Goal: Task Accomplishment & Management: Use online tool/utility

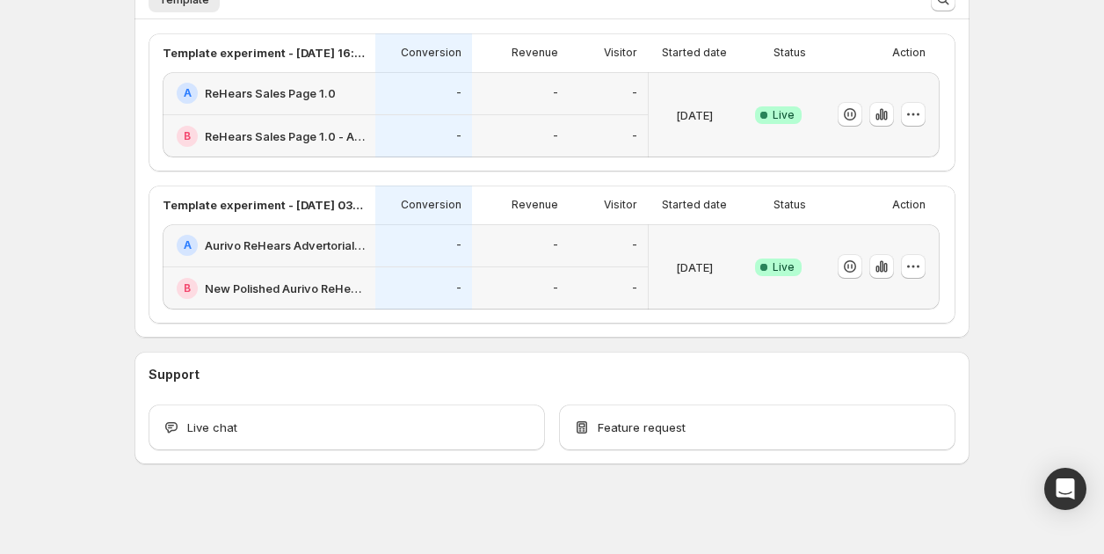
scroll to position [457, 0]
click at [404, 254] on div "-" at bounding box center [423, 244] width 97 height 43
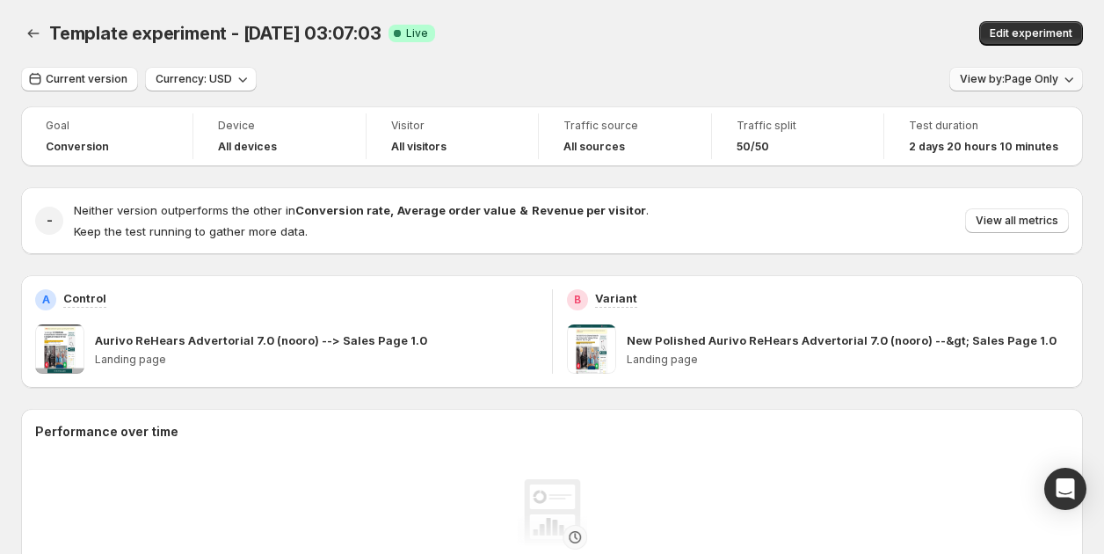
click at [990, 83] on span "View by: Page Only" at bounding box center [1009, 79] width 98 height 14
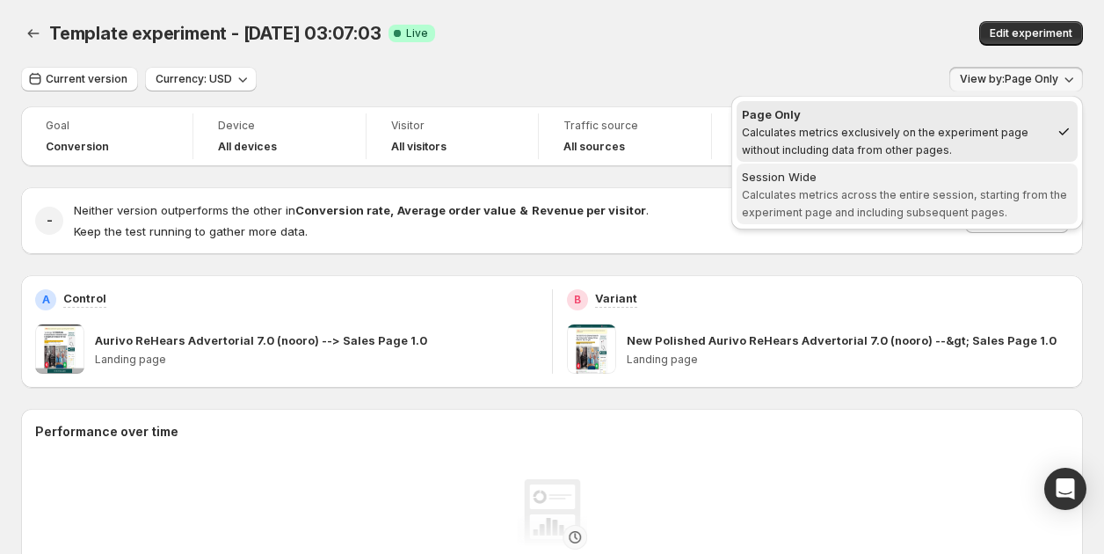
click at [896, 180] on div "Session Wide" at bounding box center [907, 177] width 330 height 18
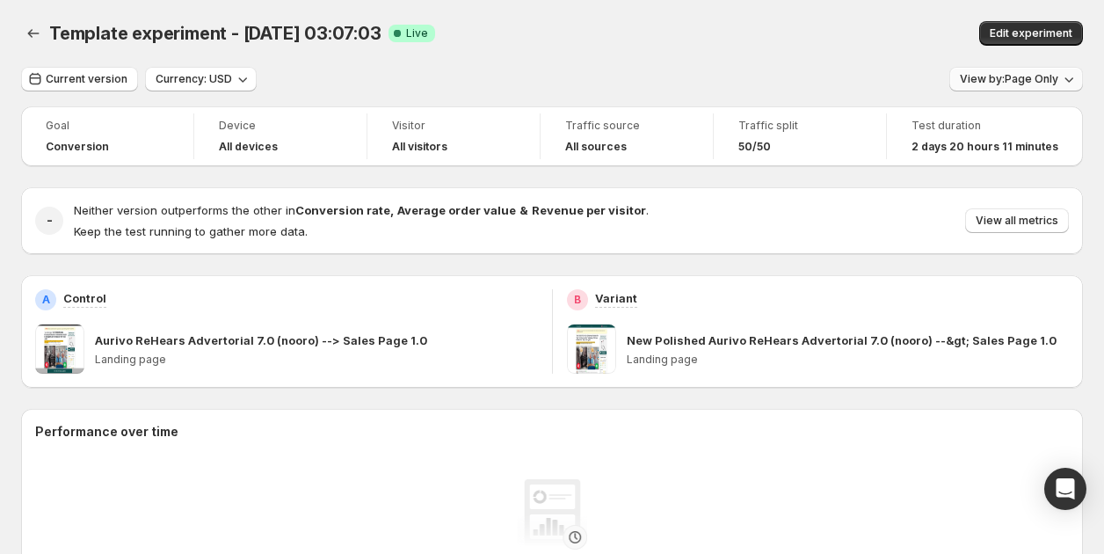
click at [1004, 77] on span "View by: Page Only" at bounding box center [1009, 79] width 98 height 14
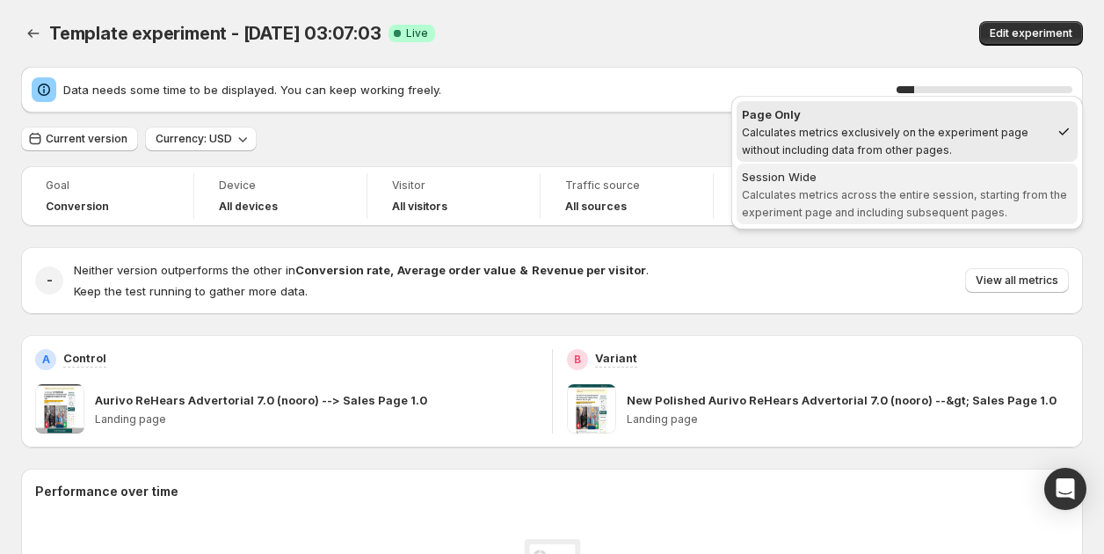
click at [904, 198] on span "Calculates metrics across the entire session, starting from the experiment page…" at bounding box center [904, 203] width 325 height 31
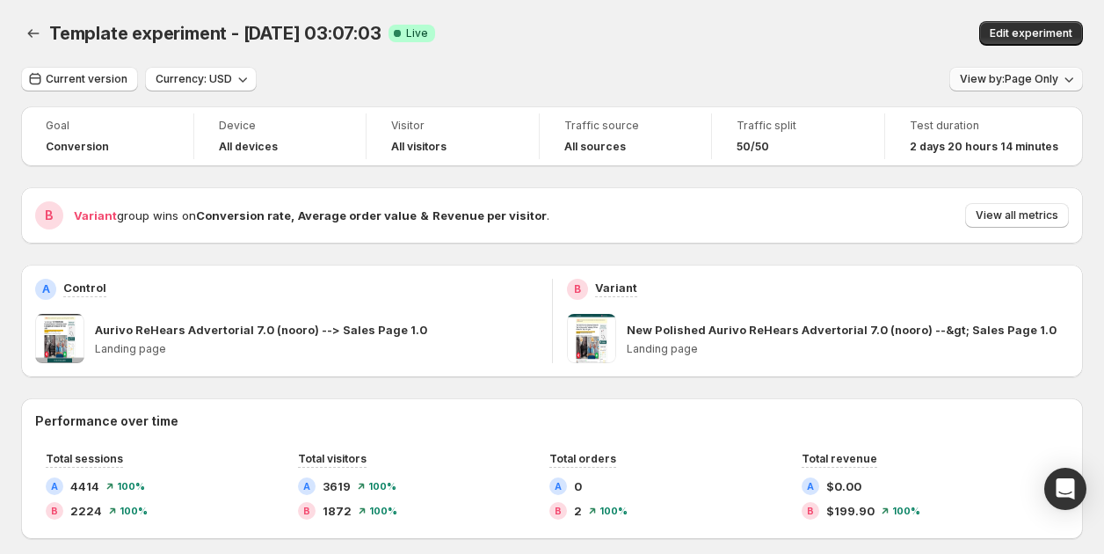
click at [1018, 82] on span "View by: Page Only" at bounding box center [1009, 79] width 98 height 14
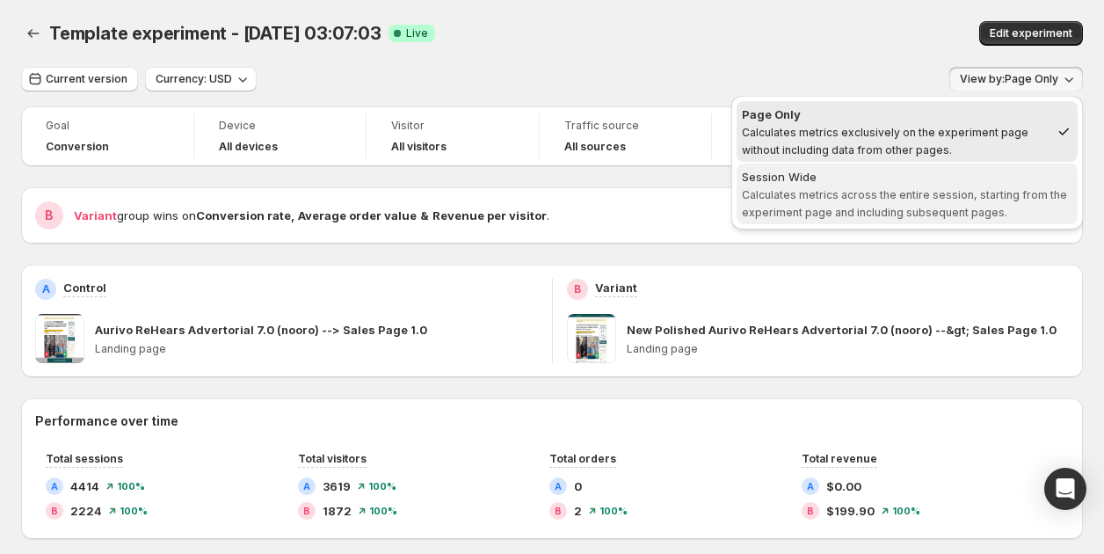
click at [906, 184] on div "Session Wide" at bounding box center [907, 177] width 330 height 18
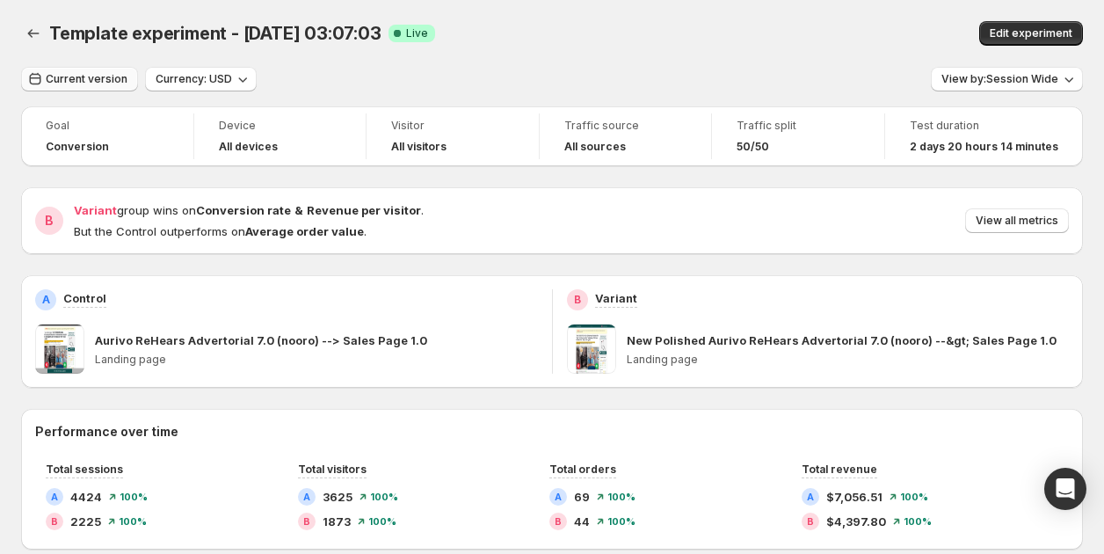
click at [70, 83] on span "Current version" at bounding box center [87, 79] width 82 height 14
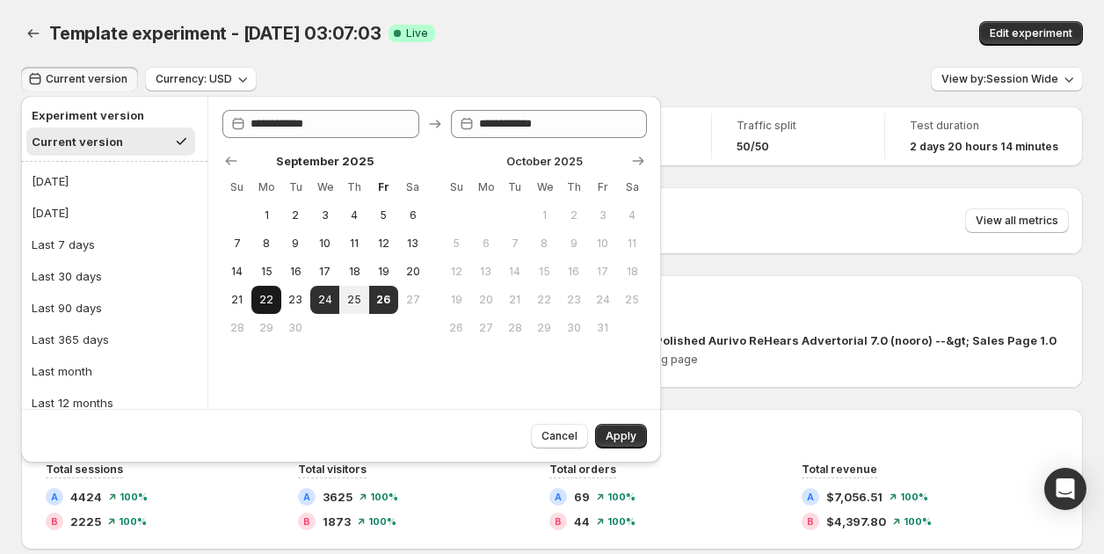
click at [277, 300] on button "22" at bounding box center [265, 300] width 29 height 28
type input "**********"
click at [377, 307] on button "26" at bounding box center [383, 300] width 29 height 28
type input "**********"
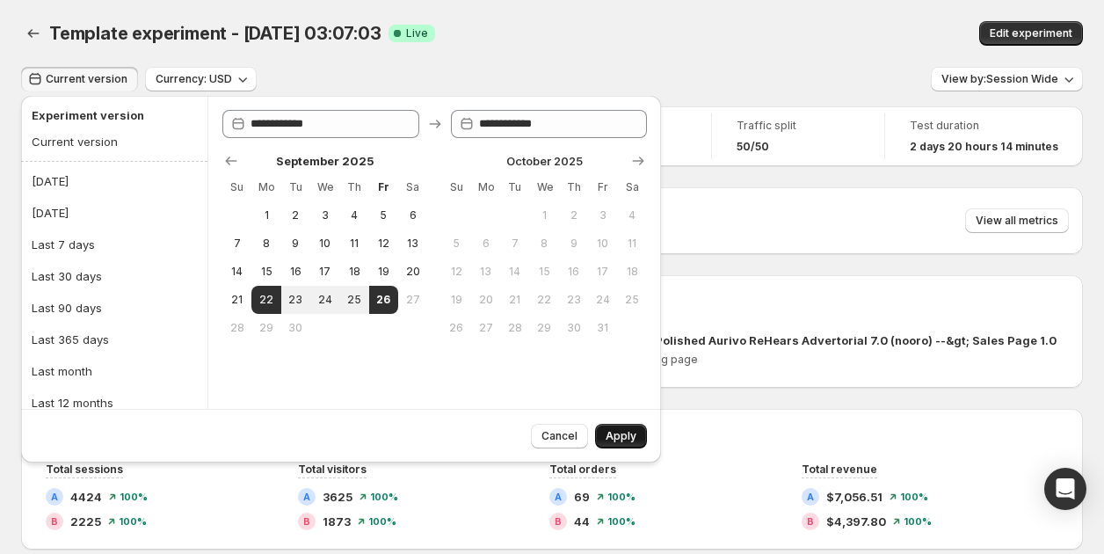
click at [636, 440] on button "Apply" at bounding box center [621, 436] width 52 height 25
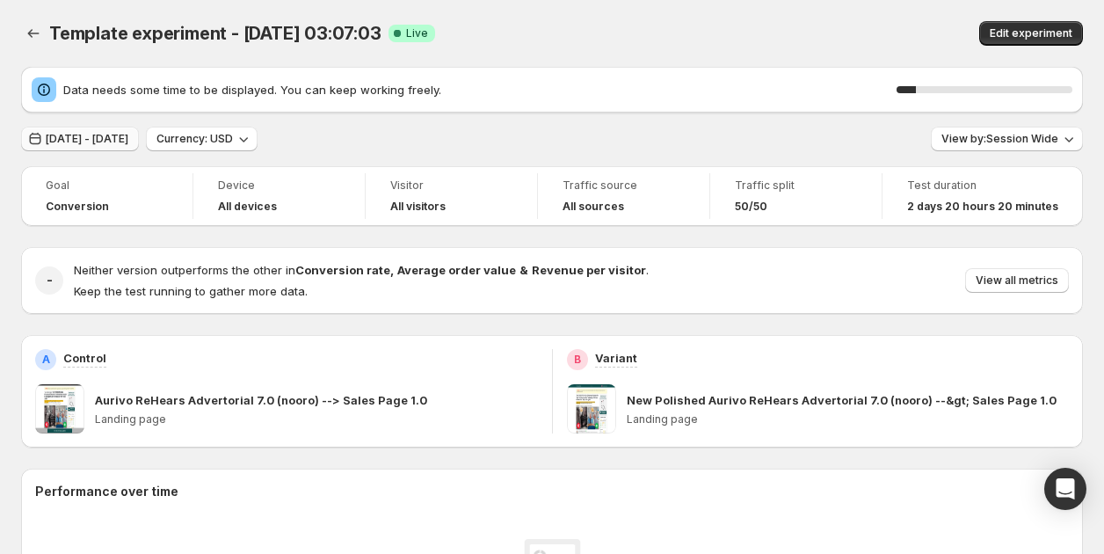
click at [134, 78] on div "Data needs some time to be displayed. You can keep working freely. 11 %" at bounding box center [552, 89] width 1041 height 25
click at [33, 29] on icon "Back" at bounding box center [34, 34] width 18 height 18
